Goal: Check status: Check status

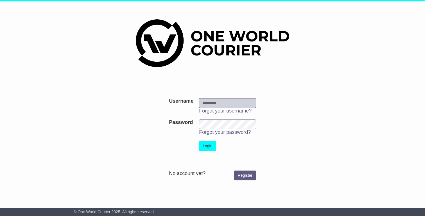
click at [229, 106] on input "Username" at bounding box center [227, 103] width 57 height 10
type input "**********"
click at [212, 146] on button "Login" at bounding box center [207, 146] width 17 height 10
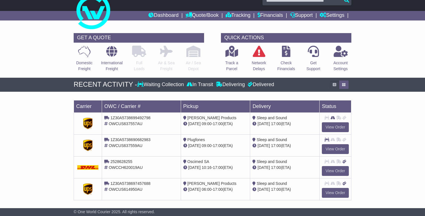
scroll to position [14, 0]
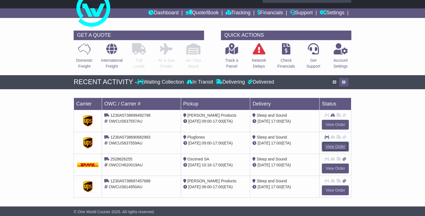
click at [338, 146] on link "View Order" at bounding box center [335, 147] width 27 height 10
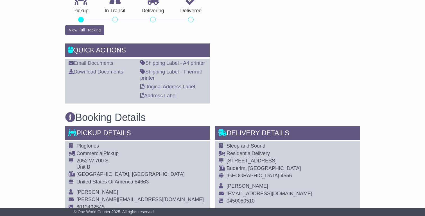
scroll to position [256, 0]
click at [159, 72] on link "Shipping Label - Thermal printer" at bounding box center [171, 75] width 62 height 12
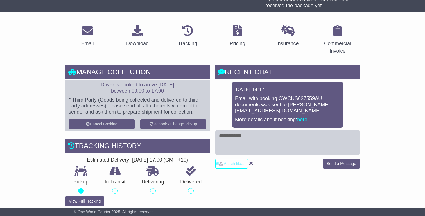
scroll to position [108, 0]
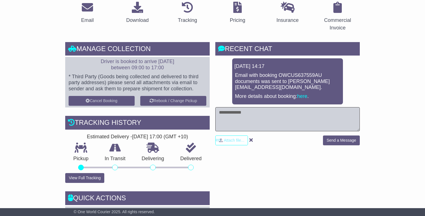
click at [235, 116] on textarea at bounding box center [287, 119] width 144 height 24
type textarea "**********"
click at [333, 138] on button "Send a Message" at bounding box center [341, 141] width 37 height 10
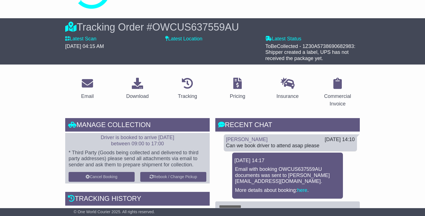
scroll to position [0, 0]
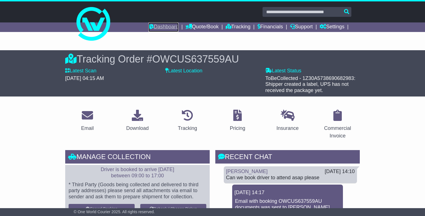
click at [161, 27] on link "Dashboard" at bounding box center [163, 27] width 30 height 10
